Goal: Task Accomplishment & Management: Complete application form

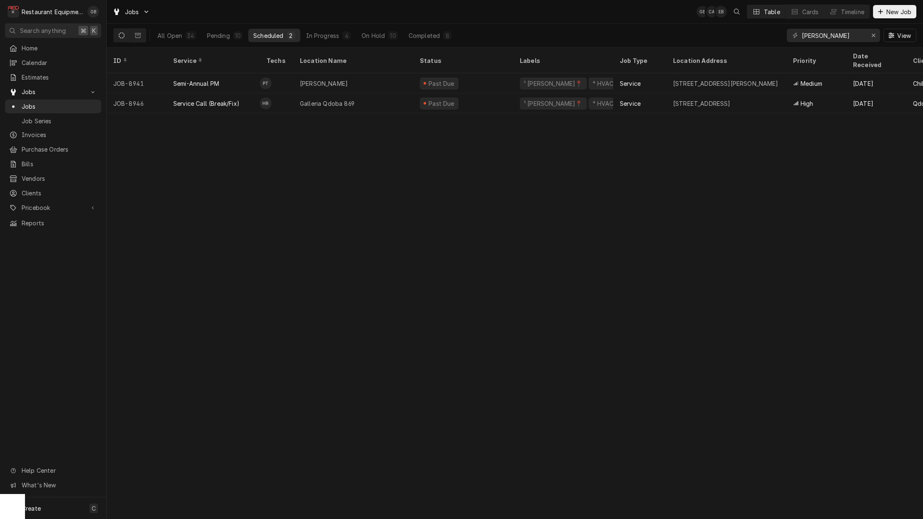
click at [237, 39] on div "10" at bounding box center [237, 35] width 9 height 8
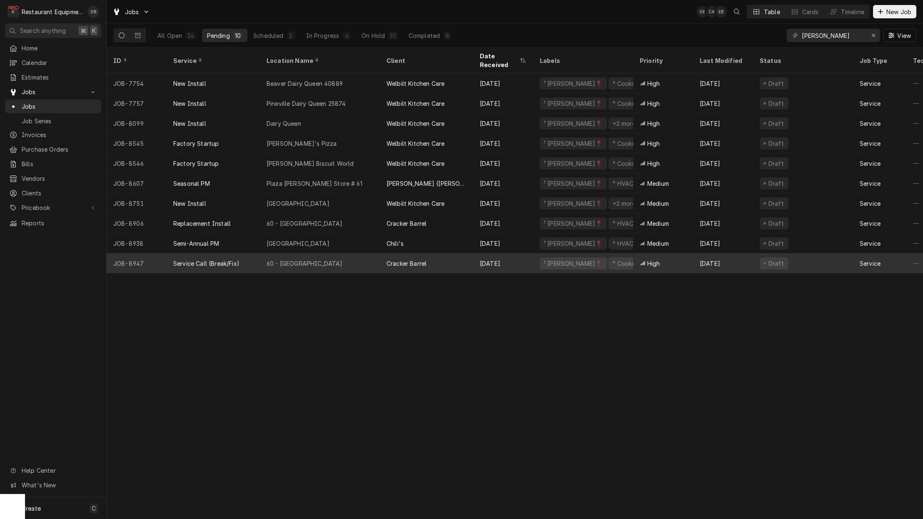
click at [309, 259] on div "60 - [GEOGRAPHIC_DATA]" at bounding box center [305, 263] width 76 height 9
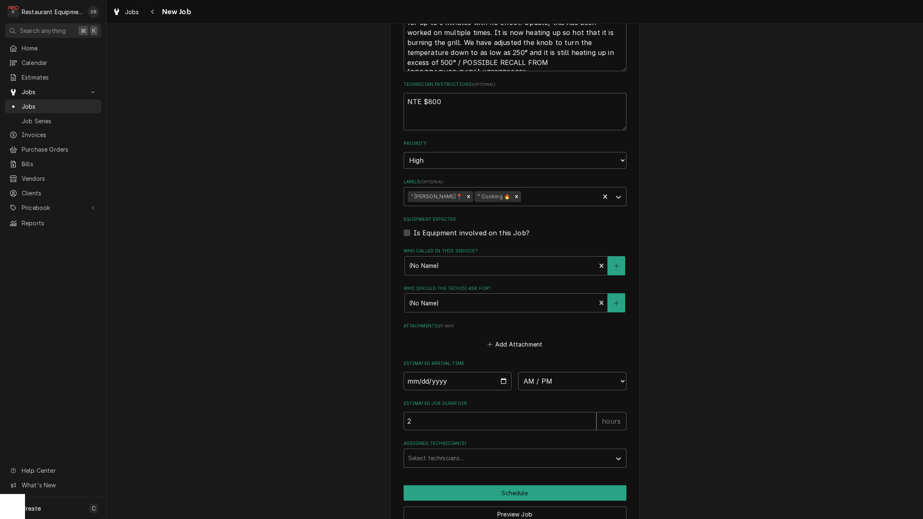
scroll to position [550, 0]
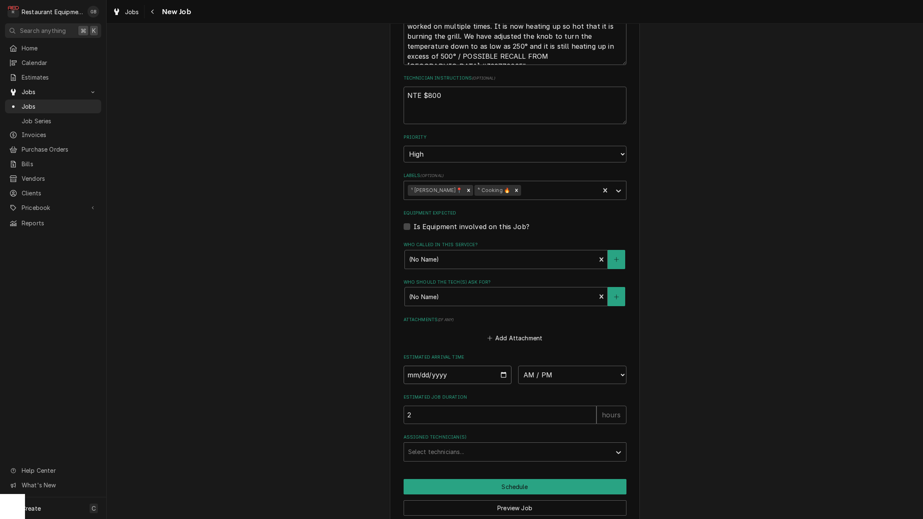
click at [425, 366] on input "Date" at bounding box center [458, 375] width 108 height 18
type input "2025-09-19"
type textarea "x"
select select "09:30:00"
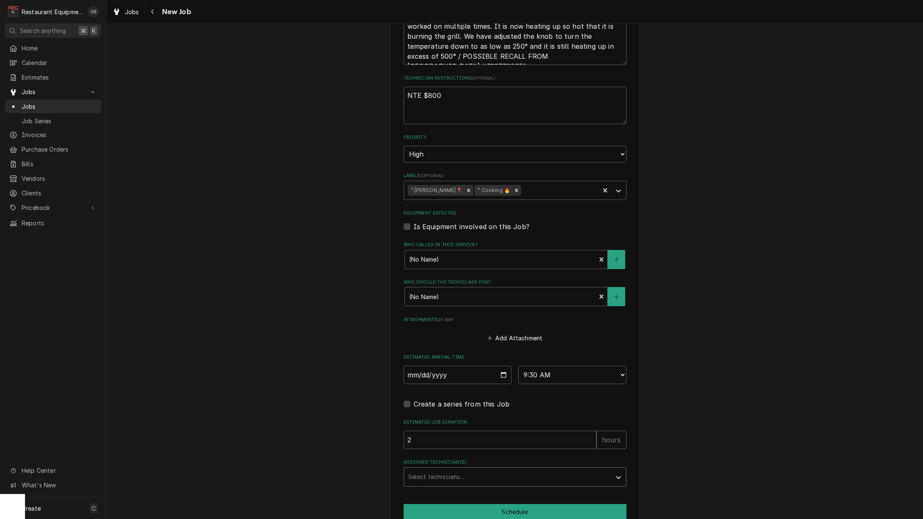
click at [475, 470] on div "Assigned Technician(s)" at bounding box center [507, 477] width 199 height 15
click at [427, 470] on div "Assigned Technician(s)" at bounding box center [507, 477] width 199 height 15
click at [446, 513] on div "Donovan Pruitt" at bounding box center [515, 519] width 222 height 13
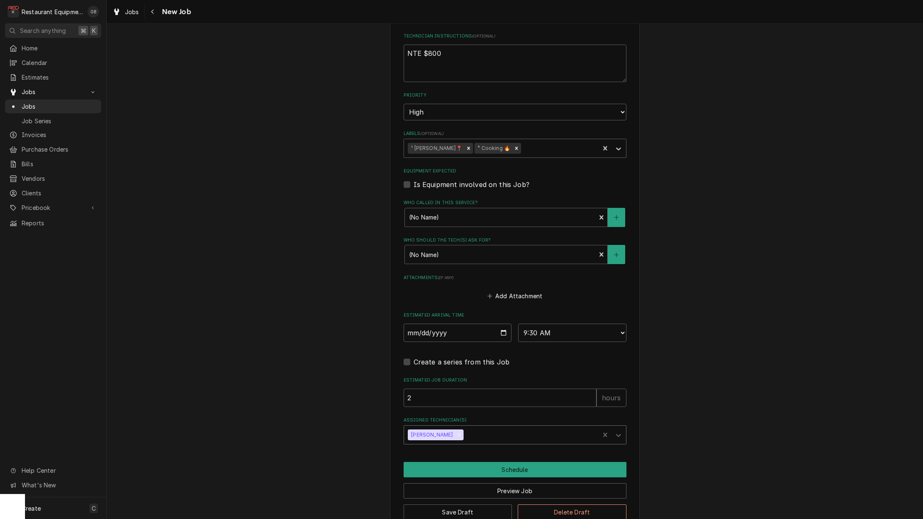
scroll to position [591, 0]
click at [511, 463] on button "Schedule" at bounding box center [515, 470] width 223 height 15
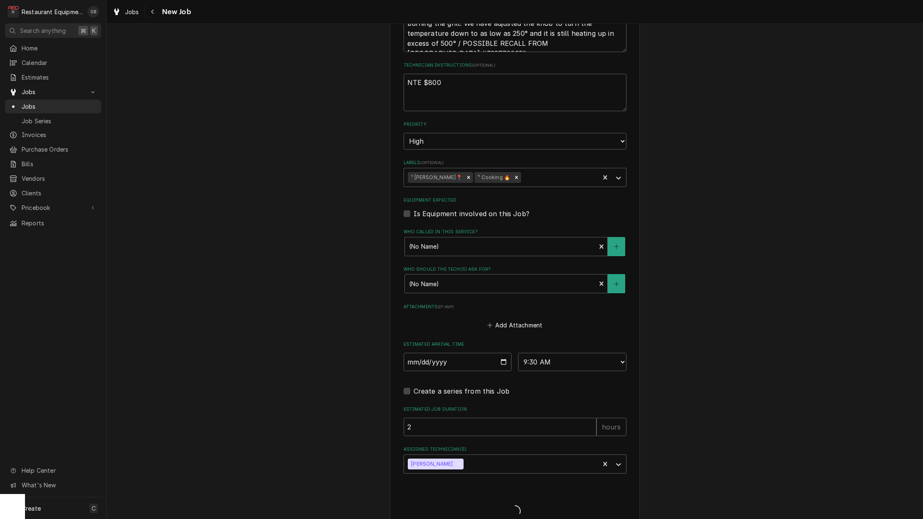
type textarea "x"
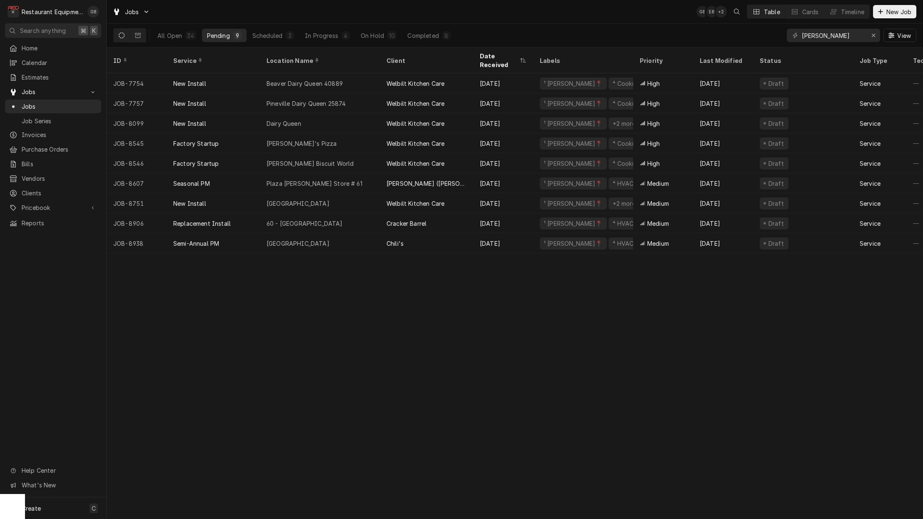
click at [319, 42] on div "All Open 34 Pending 9 Scheduled 3 In Progress 4 On Hold 10 Completed 8" at bounding box center [304, 35] width 303 height 23
click at [321, 37] on div "In Progress" at bounding box center [321, 35] width 33 height 9
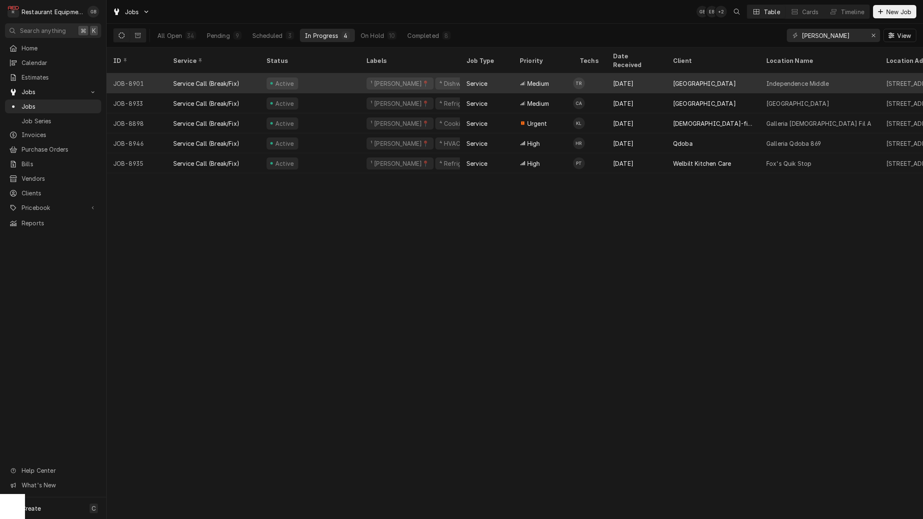
click at [354, 75] on div "Active" at bounding box center [310, 83] width 100 height 20
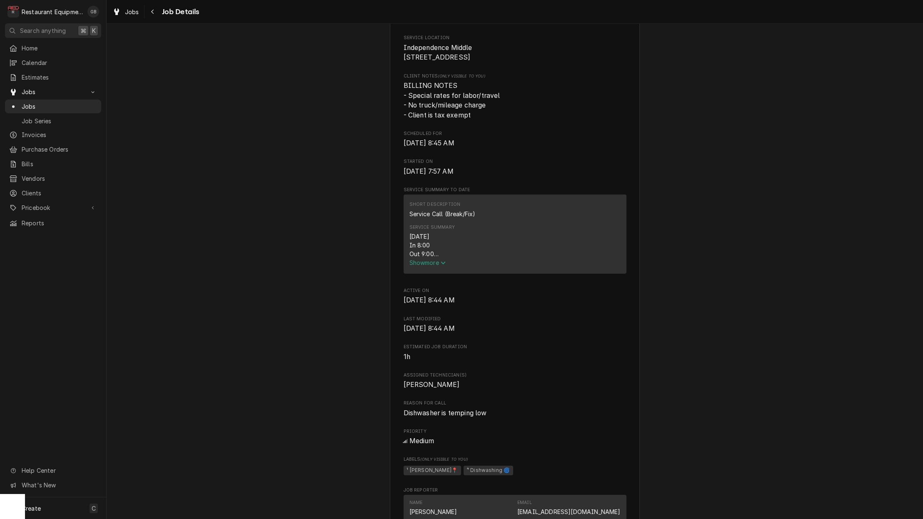
scroll to position [192, 0]
click at [433, 263] on span "Show more" at bounding box center [428, 260] width 37 height 7
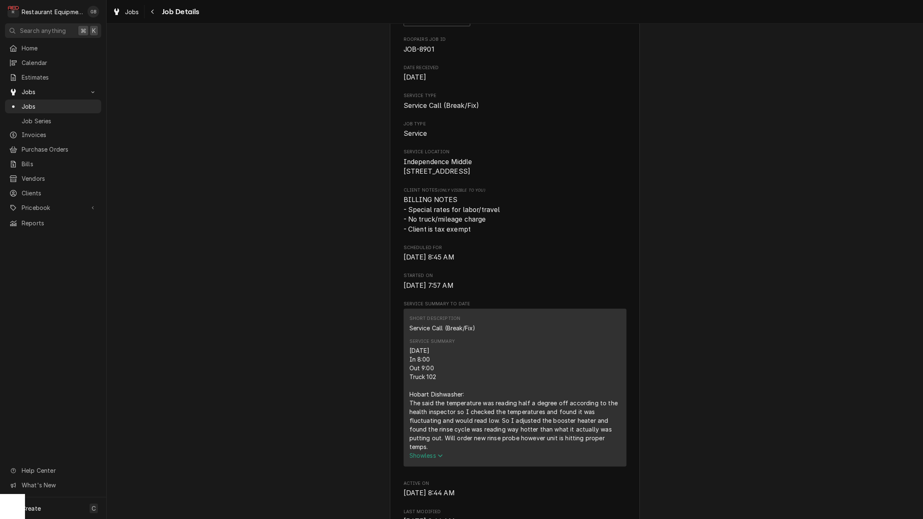
scroll to position [77, 0]
